Goal: Ask a question

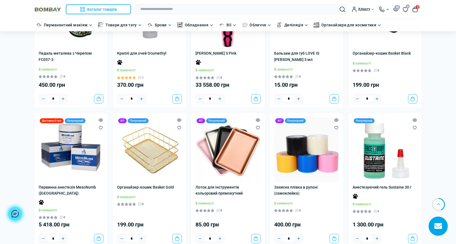
scroll to position [717, 0]
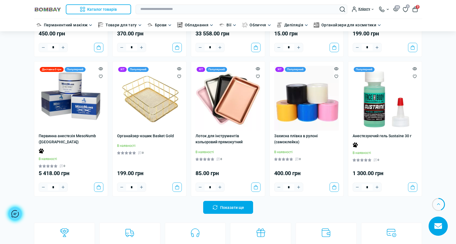
click at [10, 214] on div at bounding box center [15, 214] width 14 height 14
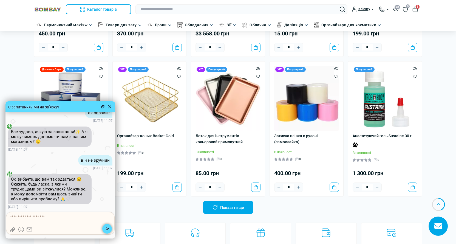
click at [108, 108] on div at bounding box center [109, 106] width 5 height 5
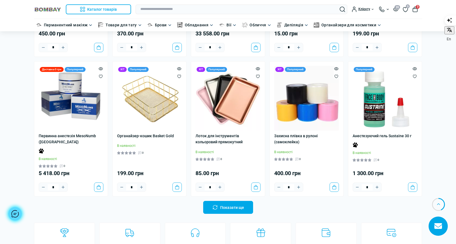
click at [19, 210] on div at bounding box center [15, 214] width 14 height 14
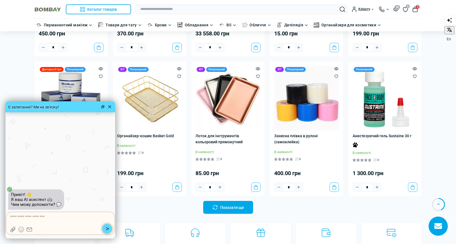
click at [34, 220] on div at bounding box center [60, 219] width 101 height 10
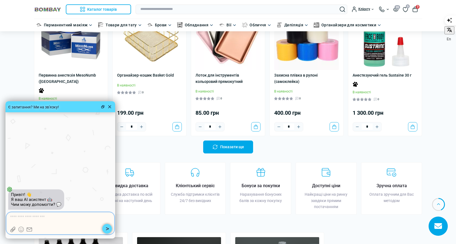
click at [38, 218] on textarea at bounding box center [60, 216] width 101 height 5
type textarea "******"
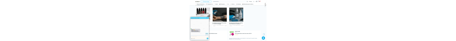
scroll to position [909, 0]
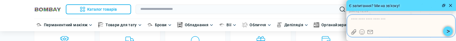
click at [395, 22] on textarea at bounding box center [401, 19] width 101 height 5
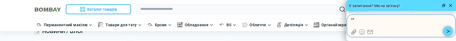
type textarea "***"
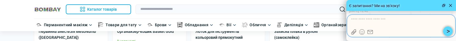
click at [376, 18] on textarea at bounding box center [401, 19] width 101 height 5
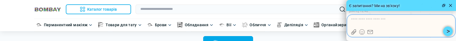
type textarea "*"
